Goal: Transaction & Acquisition: Purchase product/service

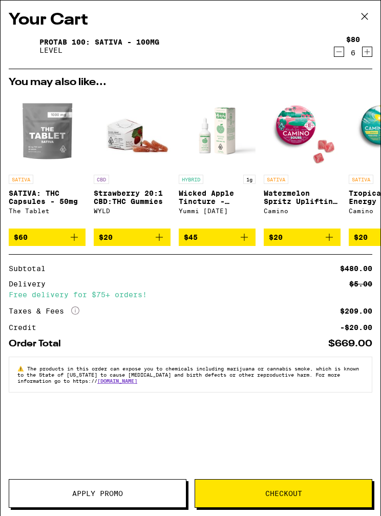
click at [89, 488] on button "Apply Promo" at bounding box center [98, 493] width 178 height 29
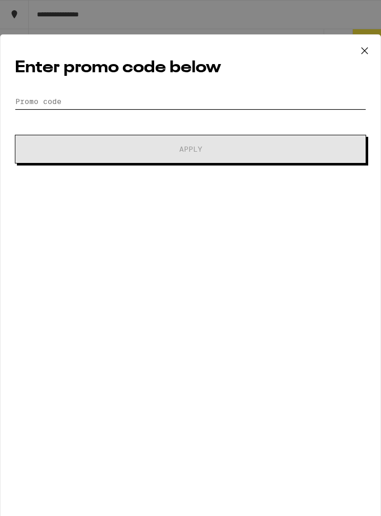
click at [37, 96] on input "Promo Code" at bounding box center [191, 101] width 352 height 15
click at [371, 52] on icon at bounding box center [364, 50] width 15 height 15
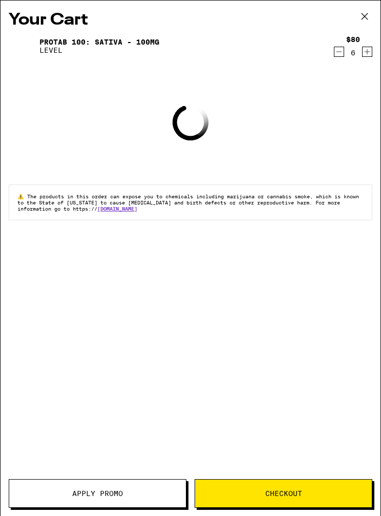
click at [370, 15] on icon at bounding box center [364, 16] width 15 height 15
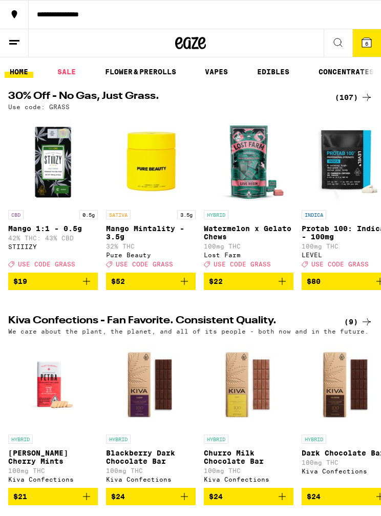
click at [374, 42] on button "6" at bounding box center [367, 43] width 29 height 28
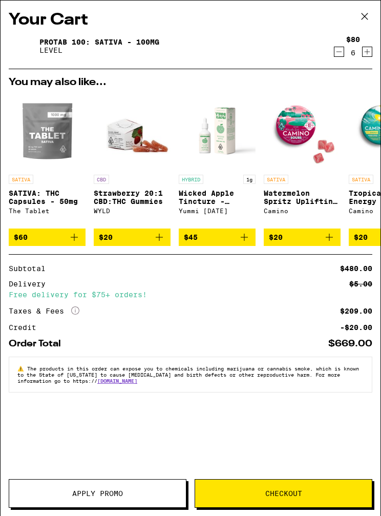
click at [87, 491] on span "Apply Promo" at bounding box center [97, 493] width 51 height 7
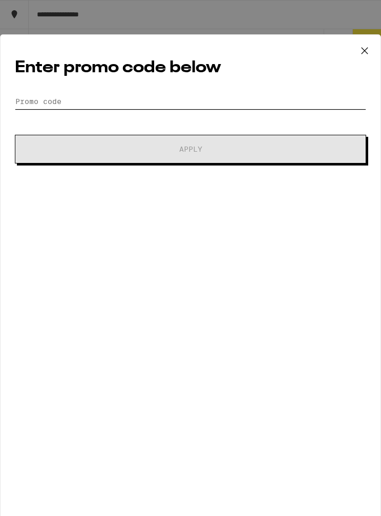
click at [278, 106] on input "Promo Code" at bounding box center [191, 101] width 352 height 15
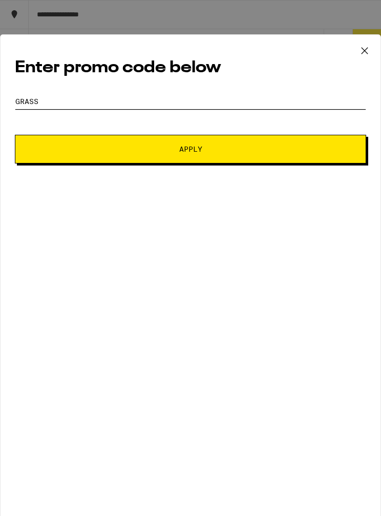
type input "Grass"
click at [266, 151] on span "Apply" at bounding box center [190, 149] width 281 height 7
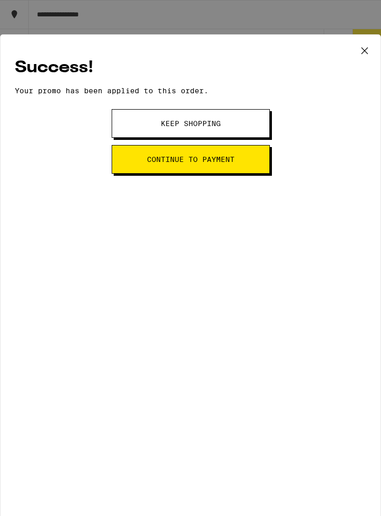
click at [253, 129] on button "Keep Shopping" at bounding box center [191, 123] width 158 height 29
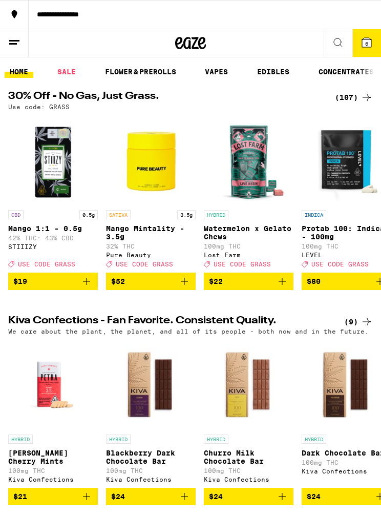
click at [371, 42] on icon at bounding box center [366, 42] width 9 height 9
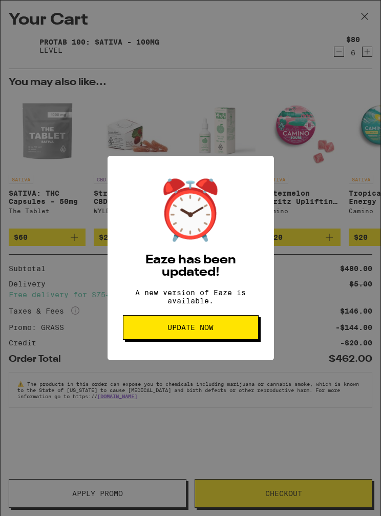
click at [221, 330] on span "Update Now" at bounding box center [191, 327] width 118 height 7
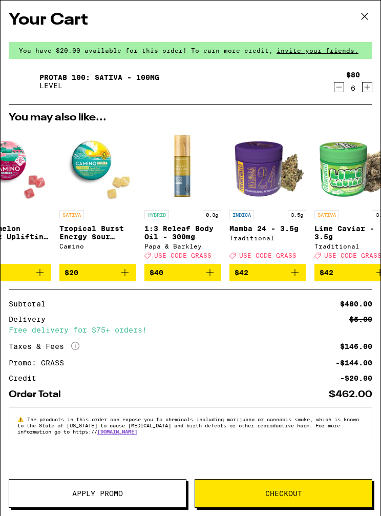
scroll to position [0, 275]
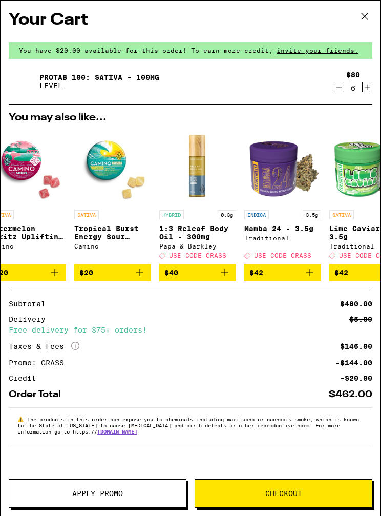
click at [376, 12] on button at bounding box center [365, 17] width 32 height 33
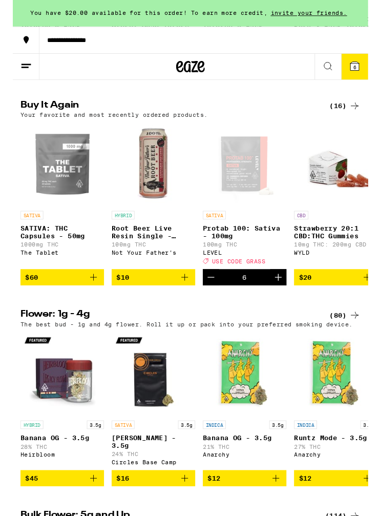
scroll to position [678, 0]
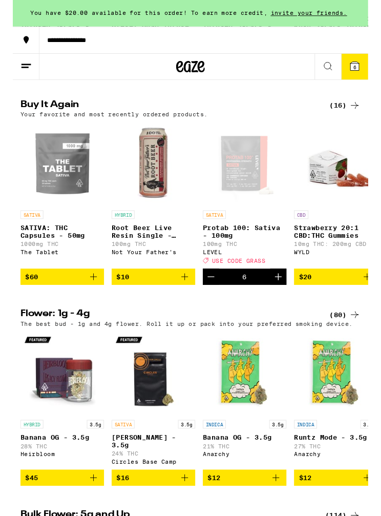
click at [375, 68] on button "6" at bounding box center [367, 72] width 29 height 28
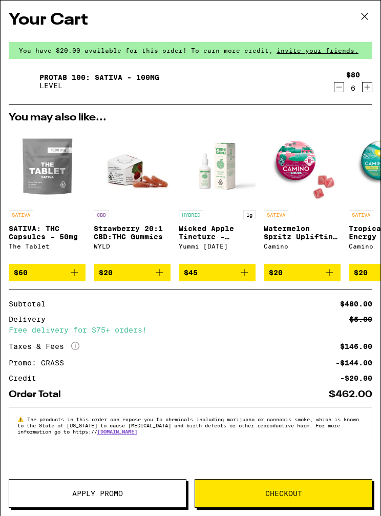
click at [367, 17] on icon at bounding box center [364, 16] width 15 height 15
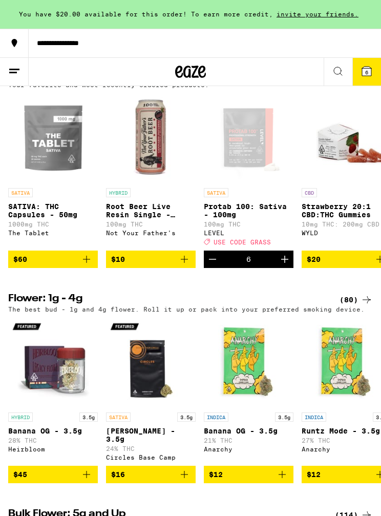
click at [164, 266] on span "$10" at bounding box center [150, 259] width 79 height 12
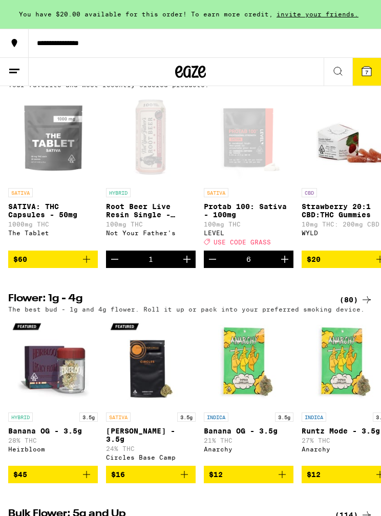
click at [366, 69] on span "7" at bounding box center [367, 72] width 3 height 6
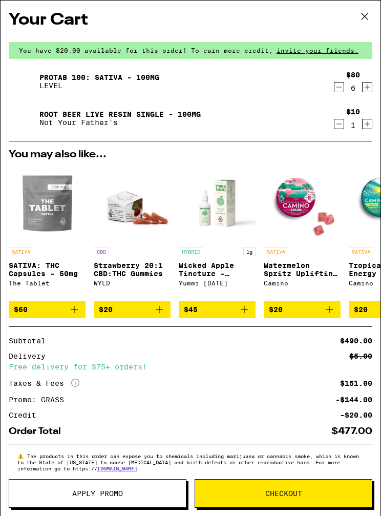
click at [369, 126] on icon "Increment" at bounding box center [367, 124] width 9 height 12
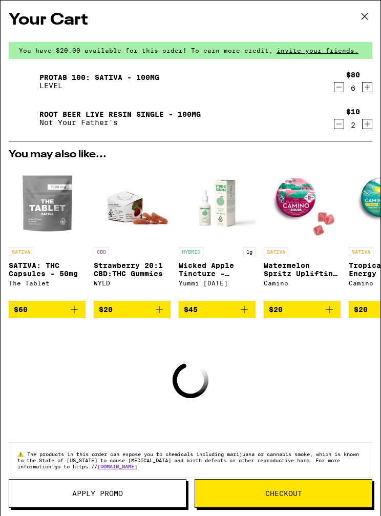
click at [370, 124] on icon "Increment" at bounding box center [367, 124] width 9 height 12
